Goal: Task Accomplishment & Management: Use online tool/utility

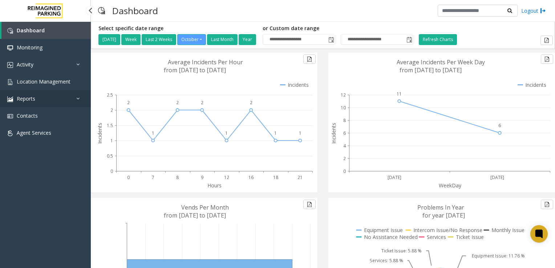
click at [48, 100] on link "Reports" at bounding box center [45, 98] width 91 height 17
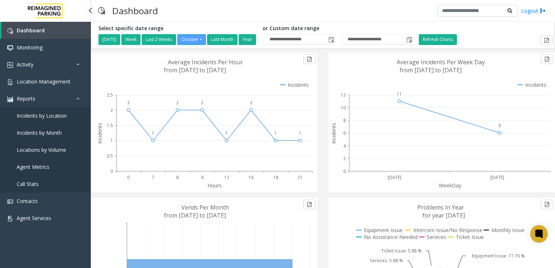
click at [35, 186] on span "Call Stats" at bounding box center [28, 184] width 22 height 7
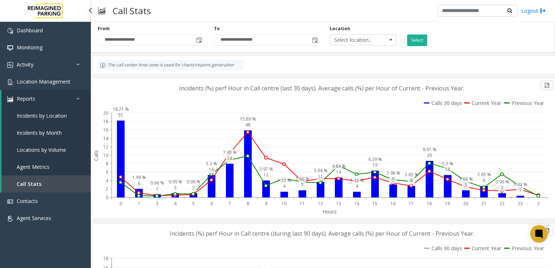
click at [30, 172] on link "Agent Metrics" at bounding box center [45, 166] width 89 height 17
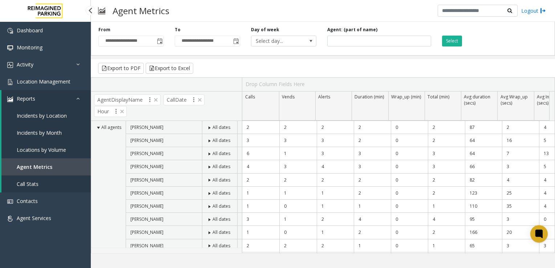
click at [54, 149] on span "Locations by Volume" at bounding box center [41, 149] width 49 height 7
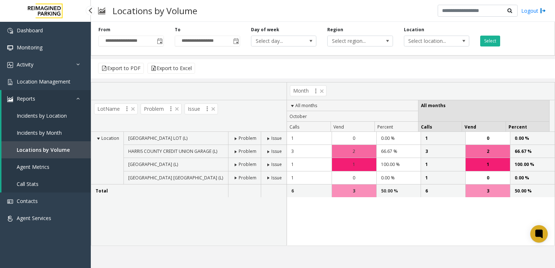
click at [64, 142] on link "Locations by Volume" at bounding box center [45, 149] width 89 height 17
click at [63, 133] on link "Incidents by Month" at bounding box center [45, 132] width 89 height 17
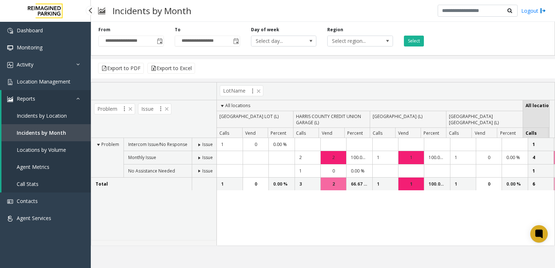
click at [55, 116] on span "Incidents by Location" at bounding box center [42, 115] width 50 height 7
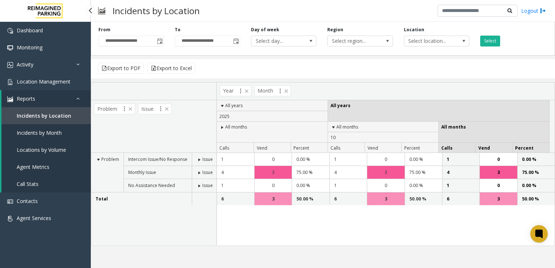
click at [42, 181] on link "Call Stats" at bounding box center [45, 183] width 89 height 17
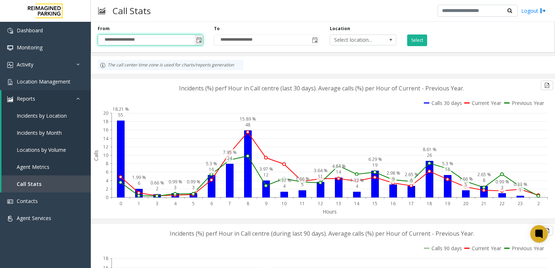
click at [186, 39] on input "**********" at bounding box center [150, 40] width 105 height 10
click at [343, 40] on span "Select location..." at bounding box center [356, 40] width 53 height 10
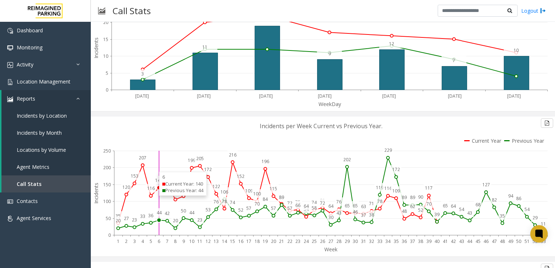
scroll to position [400, 0]
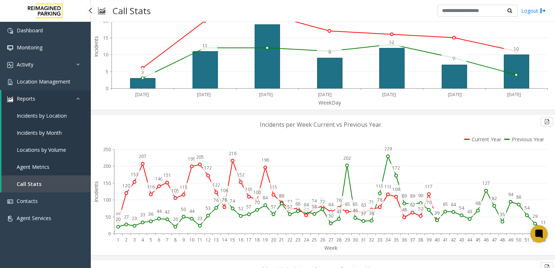
click at [41, 152] on span "Locations by Volume" at bounding box center [41, 149] width 49 height 7
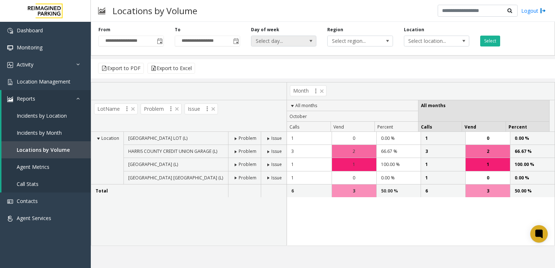
click at [269, 44] on span "Select day..." at bounding box center [277, 41] width 52 height 10
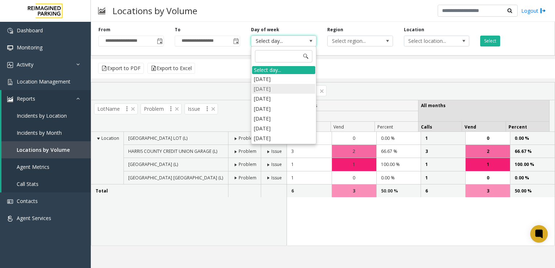
click at [269, 91] on li "[DATE]" at bounding box center [283, 89] width 63 height 10
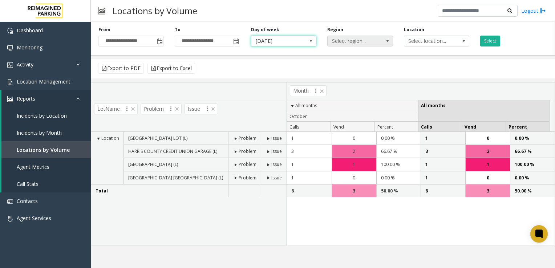
click at [359, 40] on span "Select region..." at bounding box center [354, 41] width 52 height 10
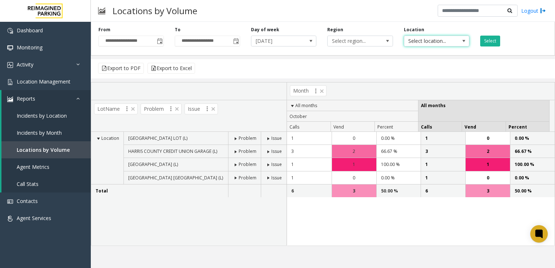
click at [426, 41] on span "Select location..." at bounding box center [430, 41] width 52 height 10
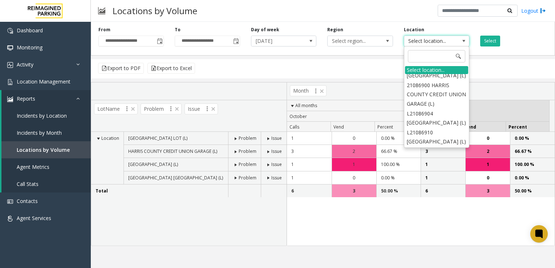
scroll to position [77, 0]
click at [434, 127] on li "L21086910 [GEOGRAPHIC_DATA] (L)" at bounding box center [436, 136] width 63 height 19
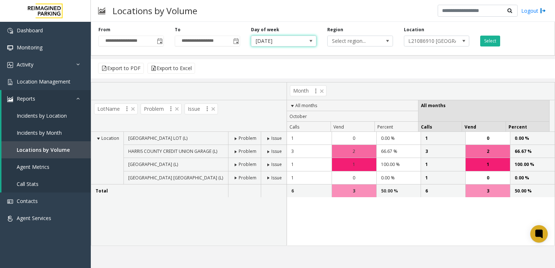
click at [309, 39] on span at bounding box center [311, 41] width 6 height 6
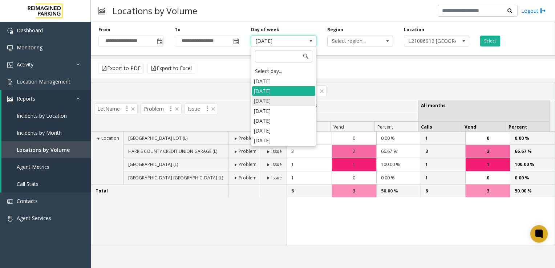
click at [275, 100] on li "[DATE]" at bounding box center [283, 101] width 63 height 10
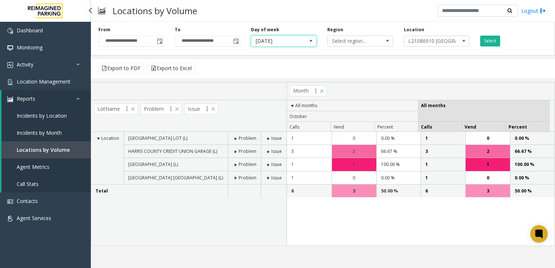
click at [51, 122] on link "Incidents by Location" at bounding box center [45, 115] width 89 height 17
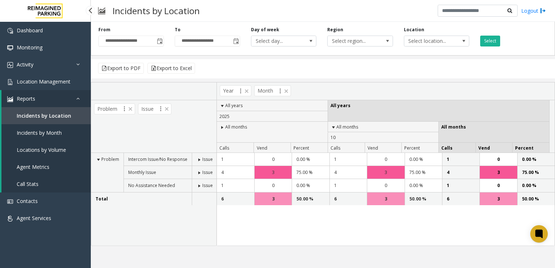
click at [52, 131] on span "Incidents by Month" at bounding box center [39, 132] width 45 height 7
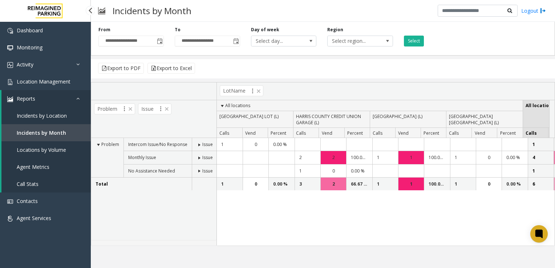
click at [47, 152] on span "Locations by Volume" at bounding box center [41, 149] width 49 height 7
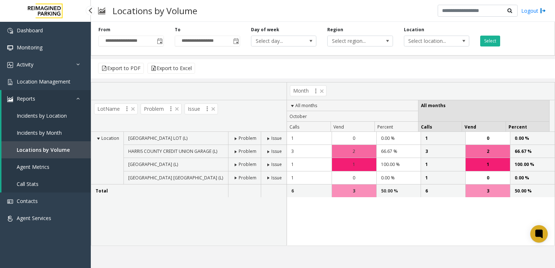
click at [45, 174] on link "Agent Metrics" at bounding box center [45, 166] width 89 height 17
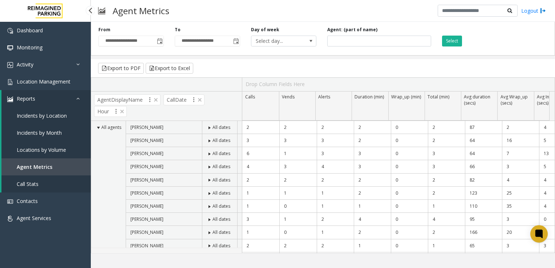
click at [42, 187] on link "Call Stats" at bounding box center [45, 183] width 89 height 17
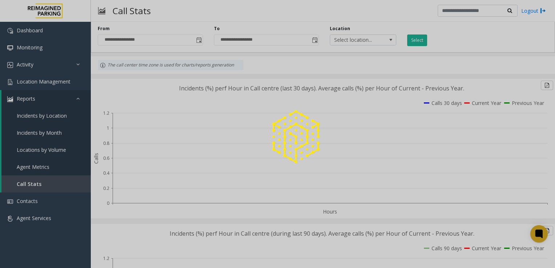
click at [41, 170] on div at bounding box center [277, 134] width 555 height 268
click at [43, 169] on div at bounding box center [277, 134] width 555 height 268
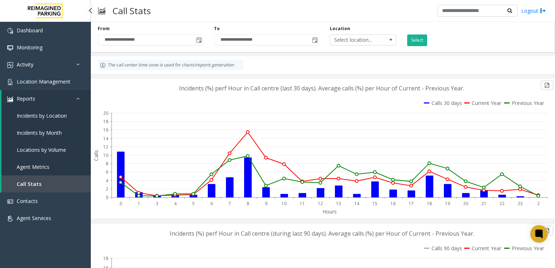
click at [43, 169] on span "Agent Metrics" at bounding box center [33, 166] width 33 height 7
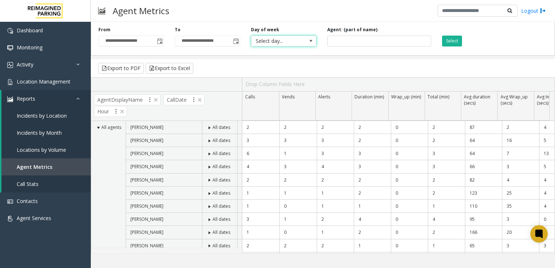
click at [277, 40] on span "Select day..." at bounding box center [277, 41] width 52 height 10
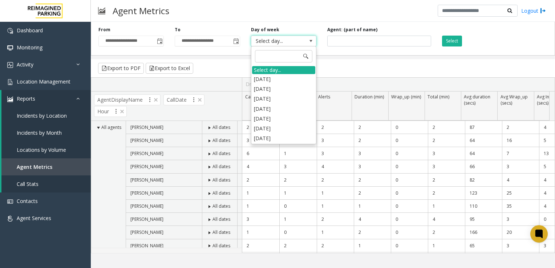
click at [204, 58] on div "**********" at bounding box center [323, 136] width 464 height 234
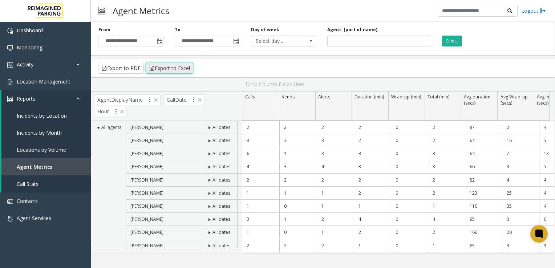
click at [157, 72] on button "Export to Excel" at bounding box center [170, 68] width 48 height 11
click at [49, 118] on span "Incidents by Location" at bounding box center [42, 115] width 50 height 7
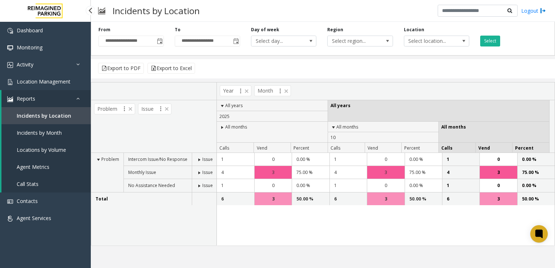
click at [49, 130] on span "Incidents by Month" at bounding box center [39, 132] width 45 height 7
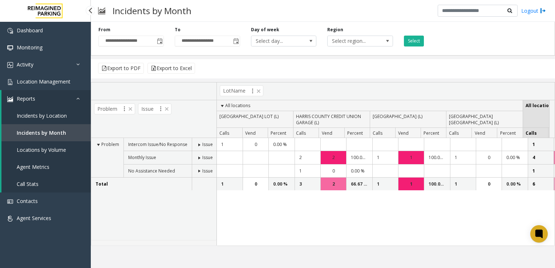
click at [49, 183] on link "Call Stats" at bounding box center [45, 183] width 89 height 17
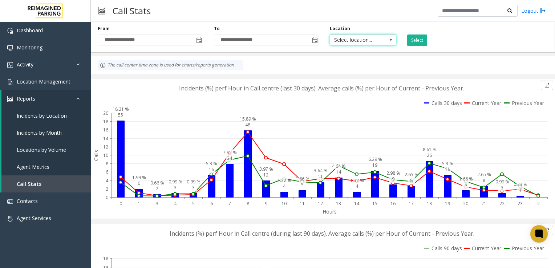
click at [345, 39] on span "Select location..." at bounding box center [356, 40] width 53 height 10
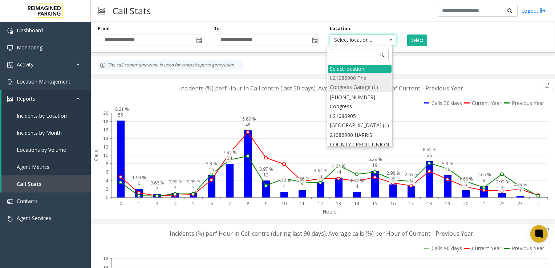
click at [349, 78] on li "L21086900 The Congress Garage (L)" at bounding box center [360, 82] width 64 height 19
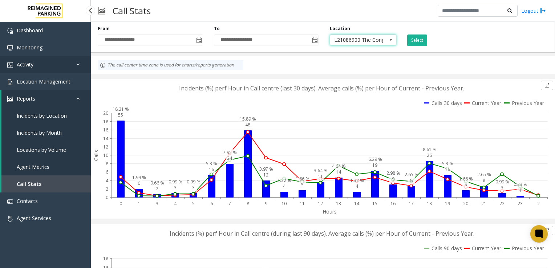
click at [36, 61] on link "Activity" at bounding box center [45, 64] width 91 height 17
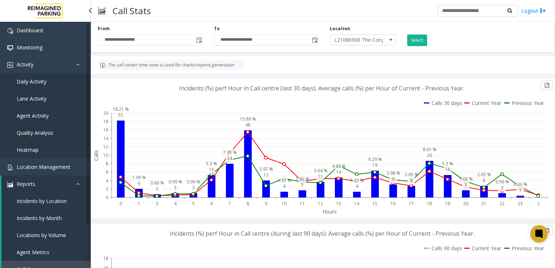
click at [57, 195] on link "Incidents by Location" at bounding box center [45, 200] width 89 height 17
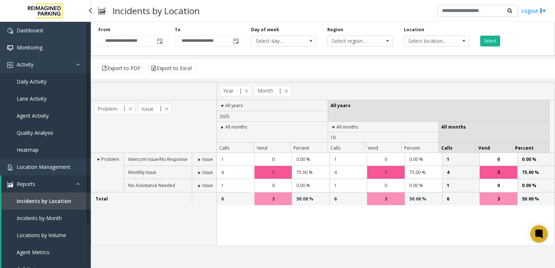
click at [57, 189] on link "Reports" at bounding box center [45, 183] width 89 height 17
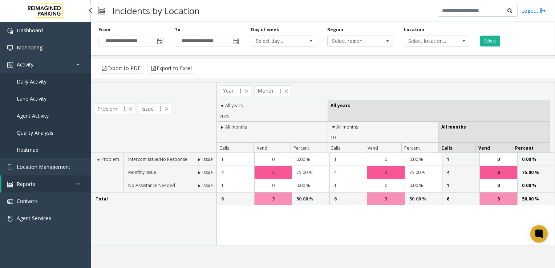
click at [42, 130] on span "Quality Analysis" at bounding box center [35, 132] width 37 height 7
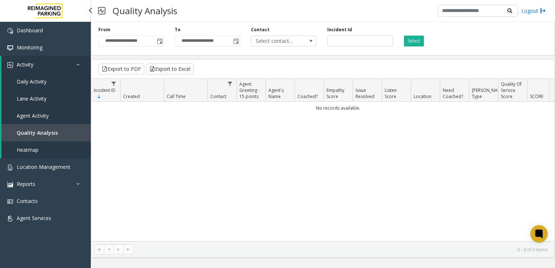
click at [42, 116] on span "Agent Activity" at bounding box center [33, 115] width 32 height 7
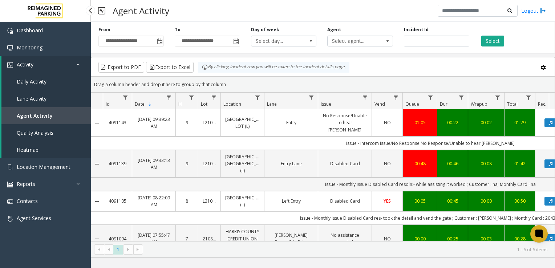
click at [42, 102] on link "Lane Activity" at bounding box center [45, 98] width 89 height 17
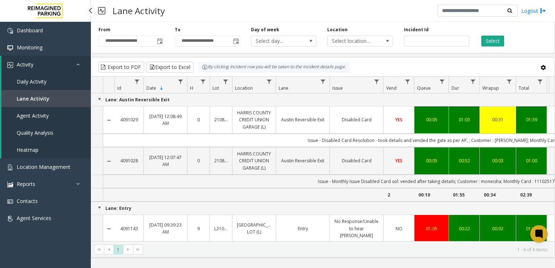
click at [39, 86] on link "Daily Activity" at bounding box center [45, 81] width 89 height 17
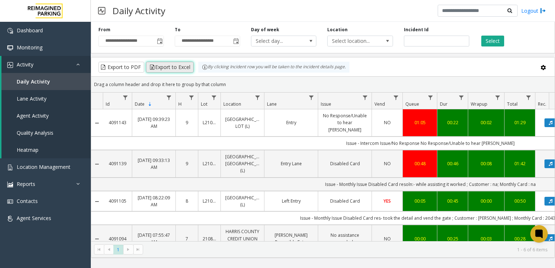
click at [173, 68] on button "Export to Excel" at bounding box center [170, 67] width 48 height 11
click at [35, 96] on span "Lane Activity" at bounding box center [32, 98] width 30 height 7
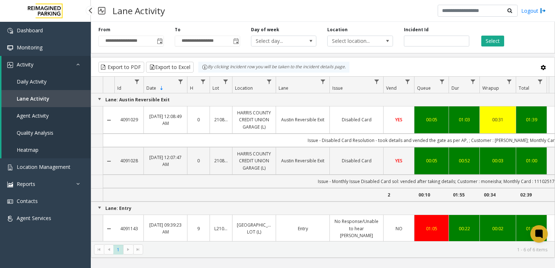
click at [39, 119] on link "Agent Activity" at bounding box center [45, 115] width 89 height 17
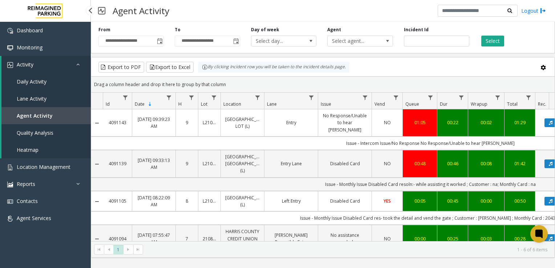
click at [38, 137] on link "Quality Analysis" at bounding box center [45, 132] width 89 height 17
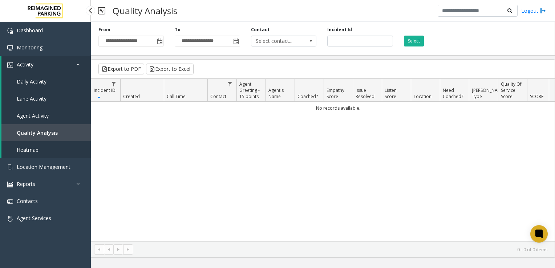
click at [55, 116] on link "Agent Activity" at bounding box center [45, 115] width 89 height 17
